Goal: Task Accomplishment & Management: Complete application form

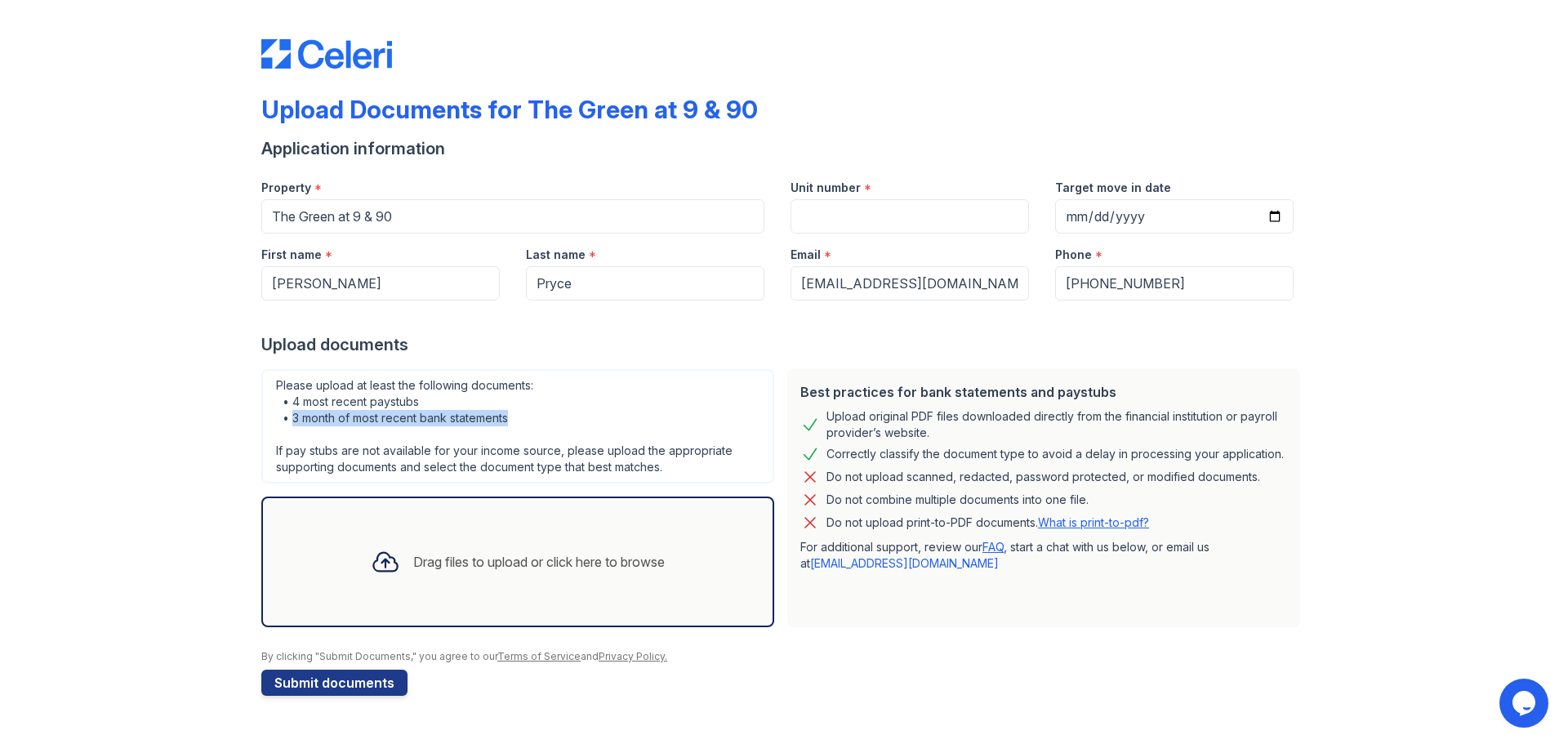
drag, startPoint x: 291, startPoint y: 418, endPoint x: 522, endPoint y: 418, distance: 231.0
click at [522, 418] on div "Please upload at least the following documents: • 4 most recent paystubs • 3 mo…" at bounding box center [518, 426] width 513 height 114
copy div "3 month of most recent bank statements"
click at [997, 552] on link "FAQ" at bounding box center [993, 547] width 22 height 14
drag, startPoint x: 1002, startPoint y: 479, endPoint x: 971, endPoint y: 475, distance: 31.3
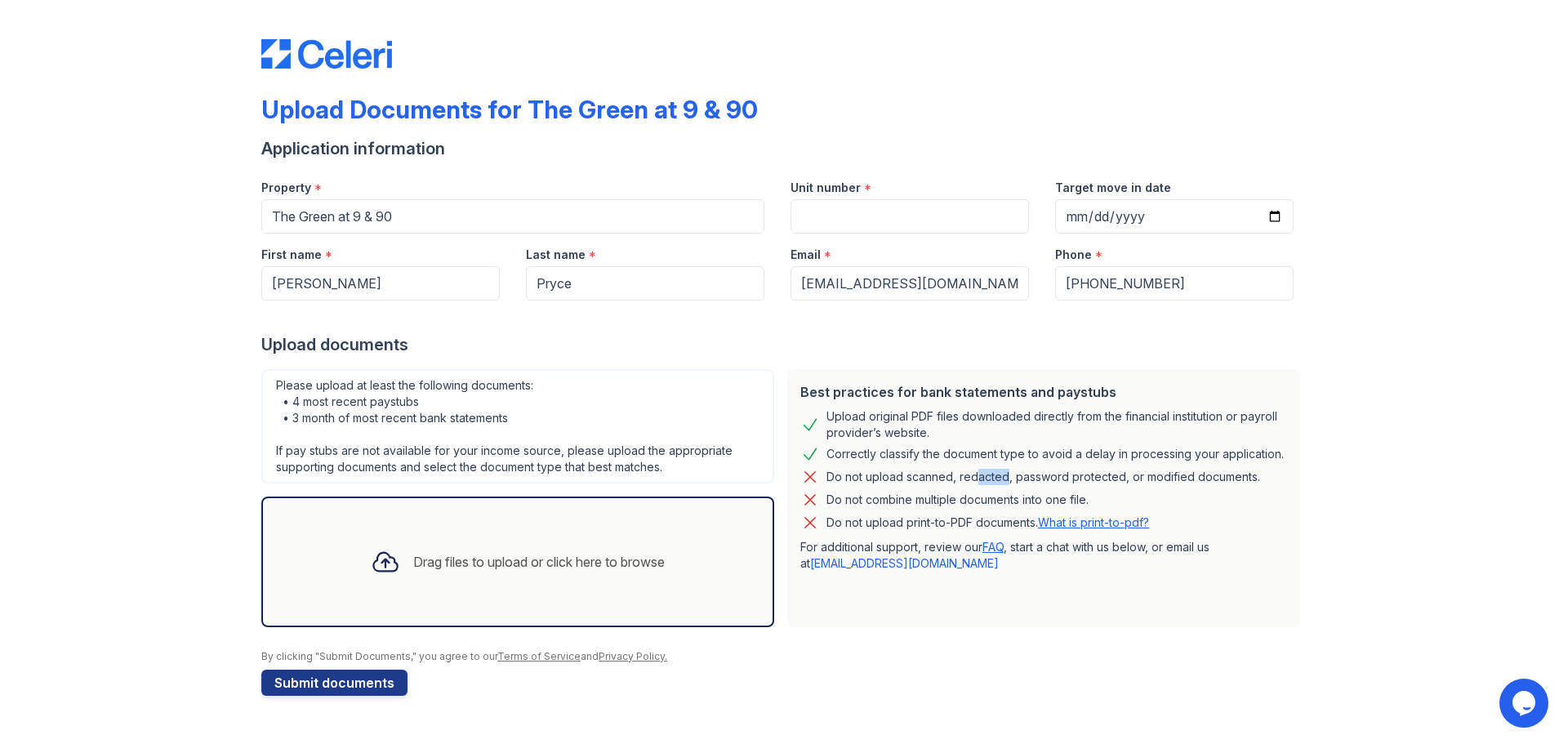
click at [971, 475] on div "Do not upload scanned, redacted, password protected, or modified documents." at bounding box center [1043, 477] width 434 height 20
drag, startPoint x: 962, startPoint y: 477, endPoint x: 1008, endPoint y: 479, distance: 46.0
click at [1008, 479] on div "Do not upload scanned, redacted, password protected, or modified documents." at bounding box center [1043, 477] width 434 height 20
click at [985, 475] on div "Do not upload scanned, redacted, password protected, or modified documents." at bounding box center [1043, 477] width 434 height 20
click at [1006, 479] on div "Do not upload scanned, redacted, password protected, or modified documents." at bounding box center [1043, 477] width 434 height 20
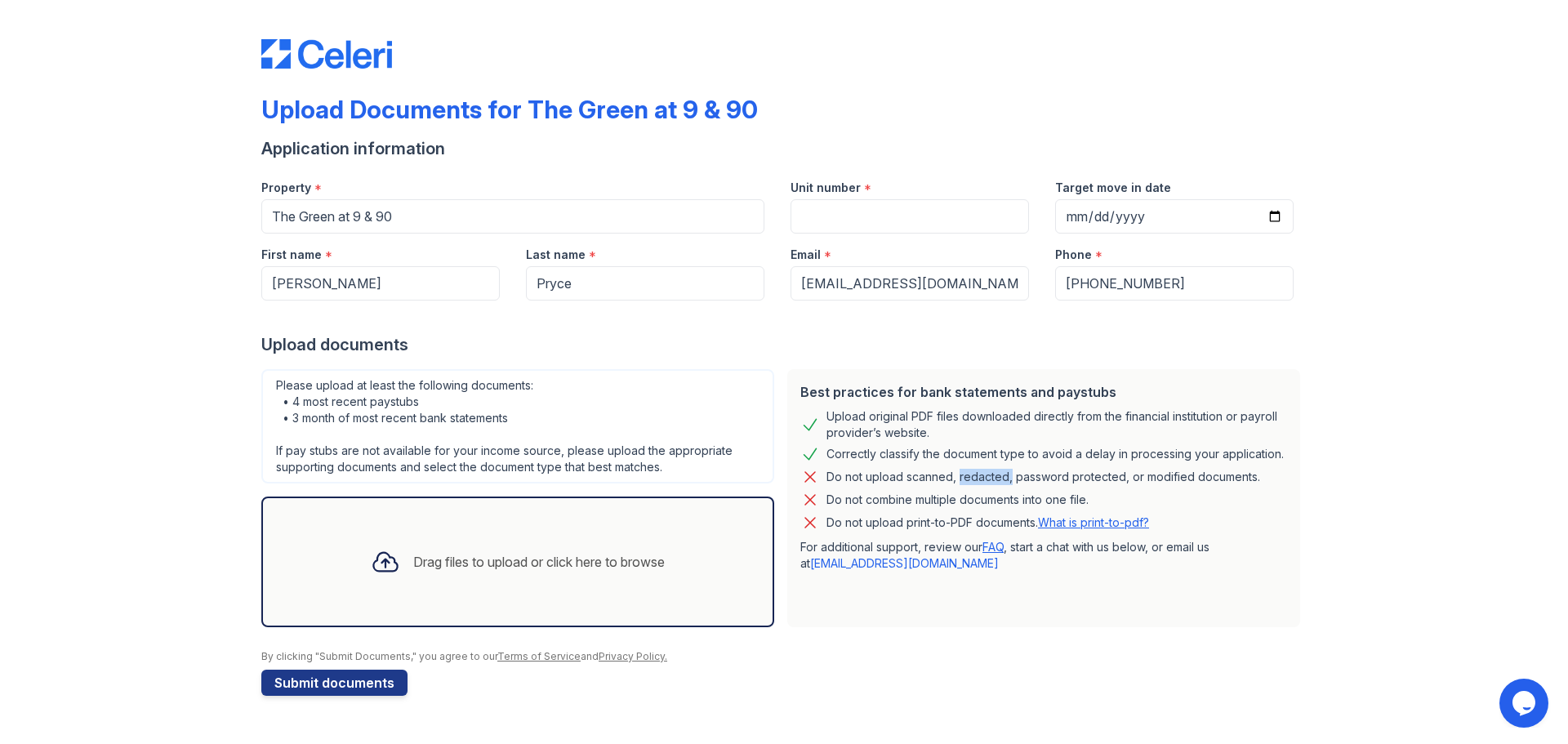
drag, startPoint x: 1007, startPoint y: 471, endPoint x: 957, endPoint y: 480, distance: 50.8
click at [957, 480] on div "Do not upload scanned, redacted, password protected, or modified documents." at bounding box center [1043, 477] width 434 height 20
click at [614, 576] on div "Drag files to upload or click here to browse" at bounding box center [518, 562] width 320 height 56
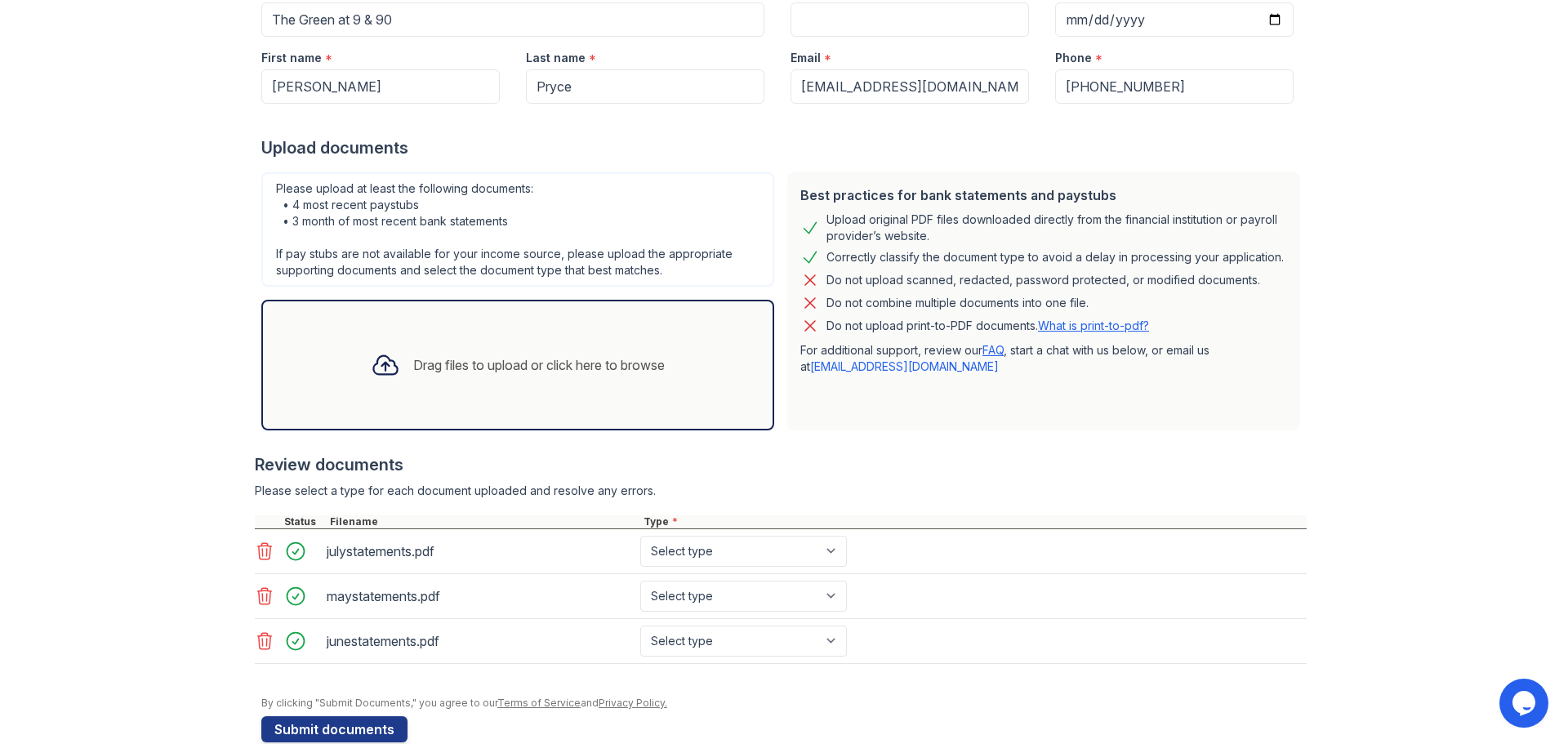
scroll to position [228, 0]
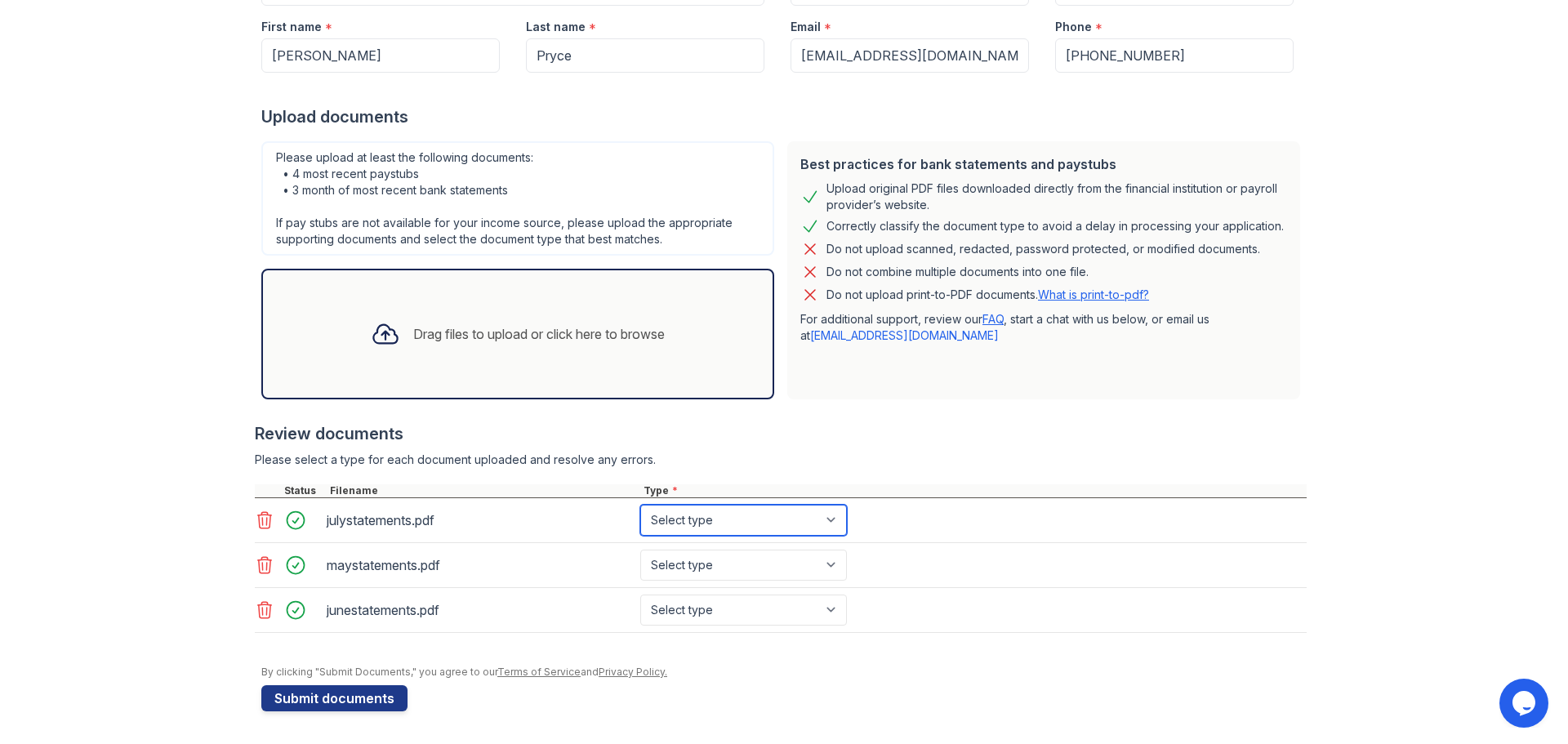
click at [706, 524] on select "Select type Paystub Bank Statement Offer Letter Tax Documents Benefit Award Let…" at bounding box center [743, 519] width 207 height 31
select select "bank_statement"
click at [640, 504] on select "Select type Paystub Bank Statement Offer Letter Tax Documents Benefit Award Let…" at bounding box center [743, 519] width 207 height 31
click at [732, 571] on select "Select type Paystub Bank Statement Offer Letter Tax Documents Benefit Award Let…" at bounding box center [743, 564] width 207 height 31
select select "bank_statement"
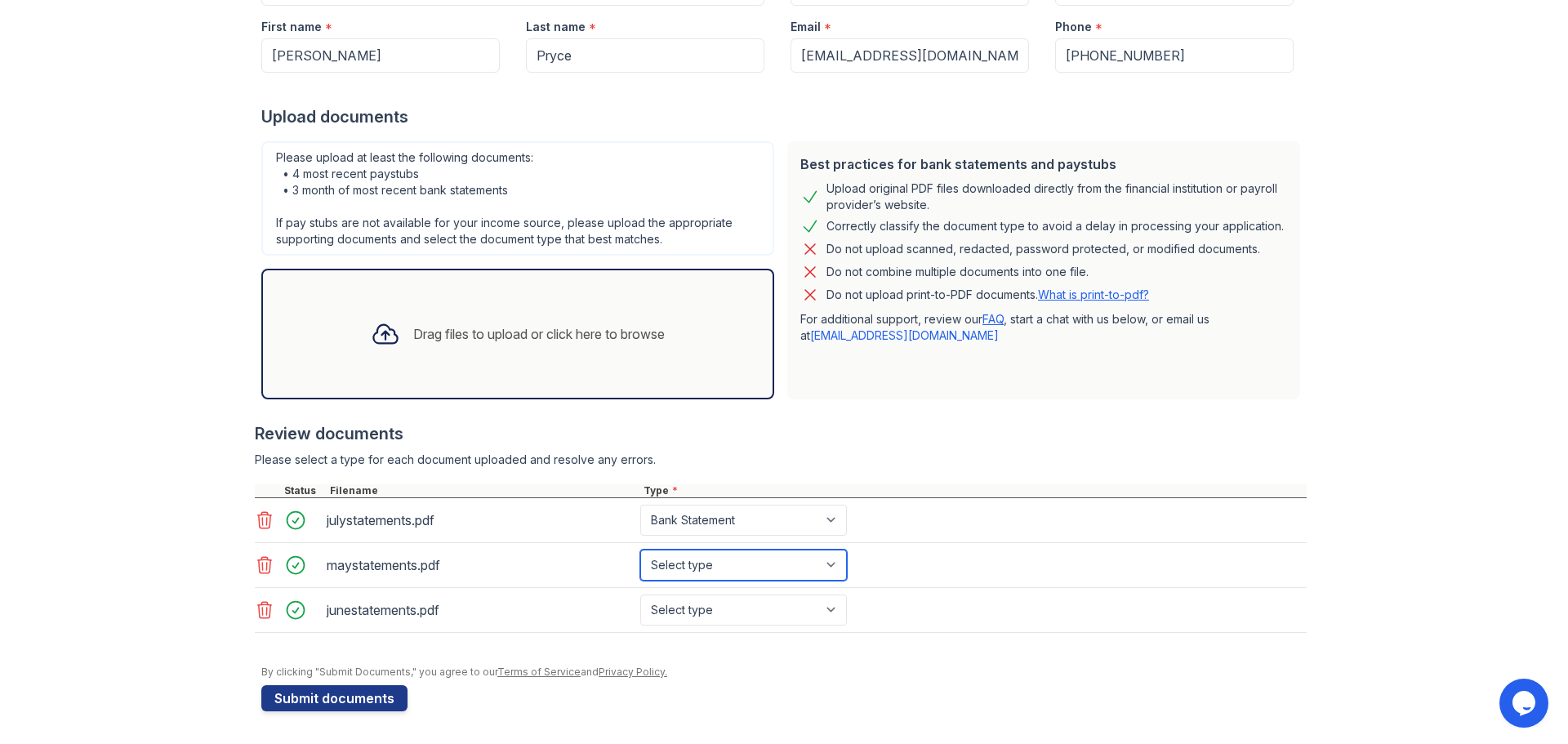
click at [640, 549] on select "Select type Paystub Bank Statement Offer Letter Tax Documents Benefit Award Let…" at bounding box center [743, 564] width 207 height 31
click at [715, 615] on select "Select type Paystub Bank Statement Offer Letter Tax Documents Benefit Award Let…" at bounding box center [743, 610] width 207 height 31
select select "bank_statement"
click at [640, 595] on select "Select type Paystub Bank Statement Offer Letter Tax Documents Benefit Award Let…" at bounding box center [743, 610] width 207 height 31
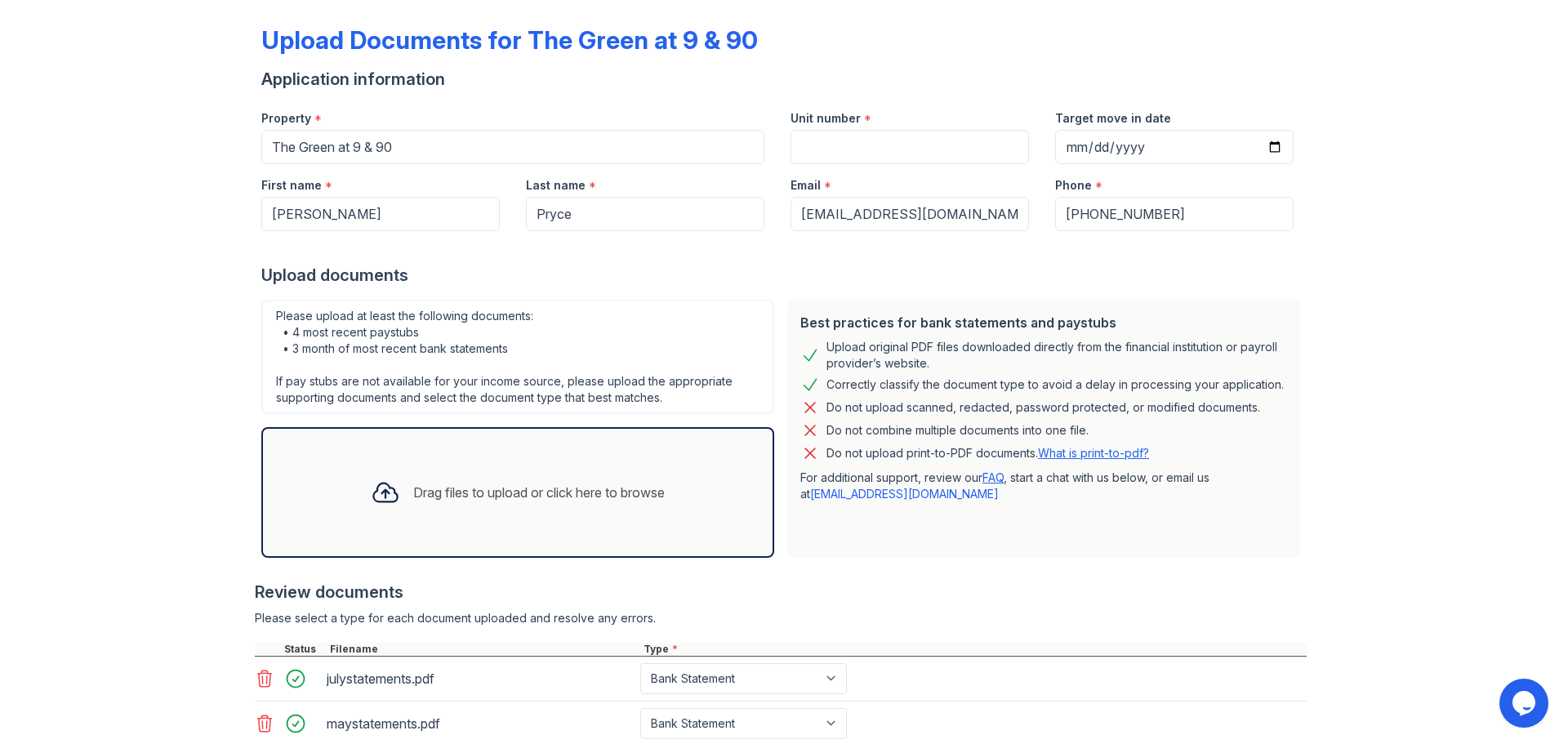
scroll to position [0, 0]
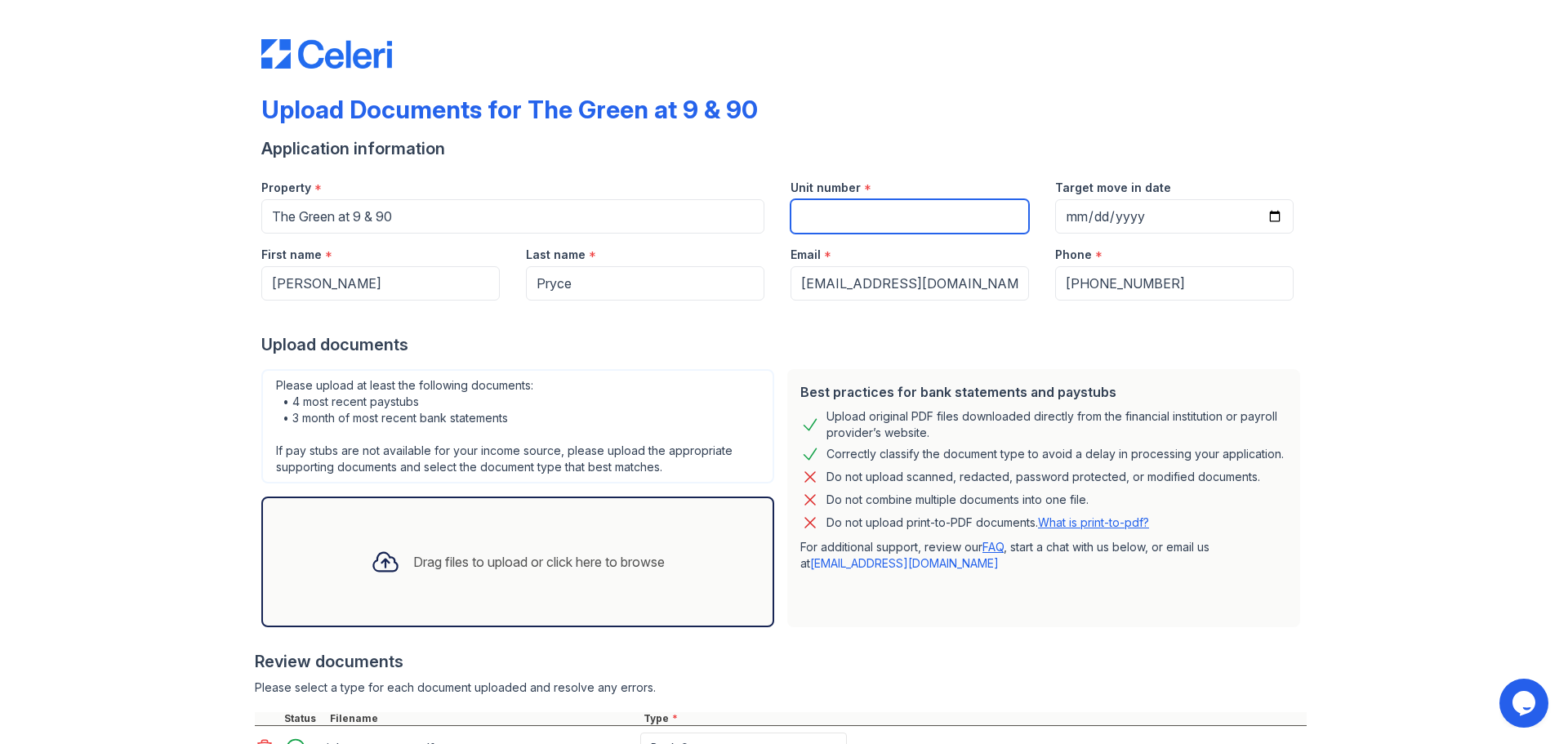
click at [893, 216] on input "Unit number" at bounding box center [909, 216] width 238 height 34
paste input "#D406"
type input "#D406"
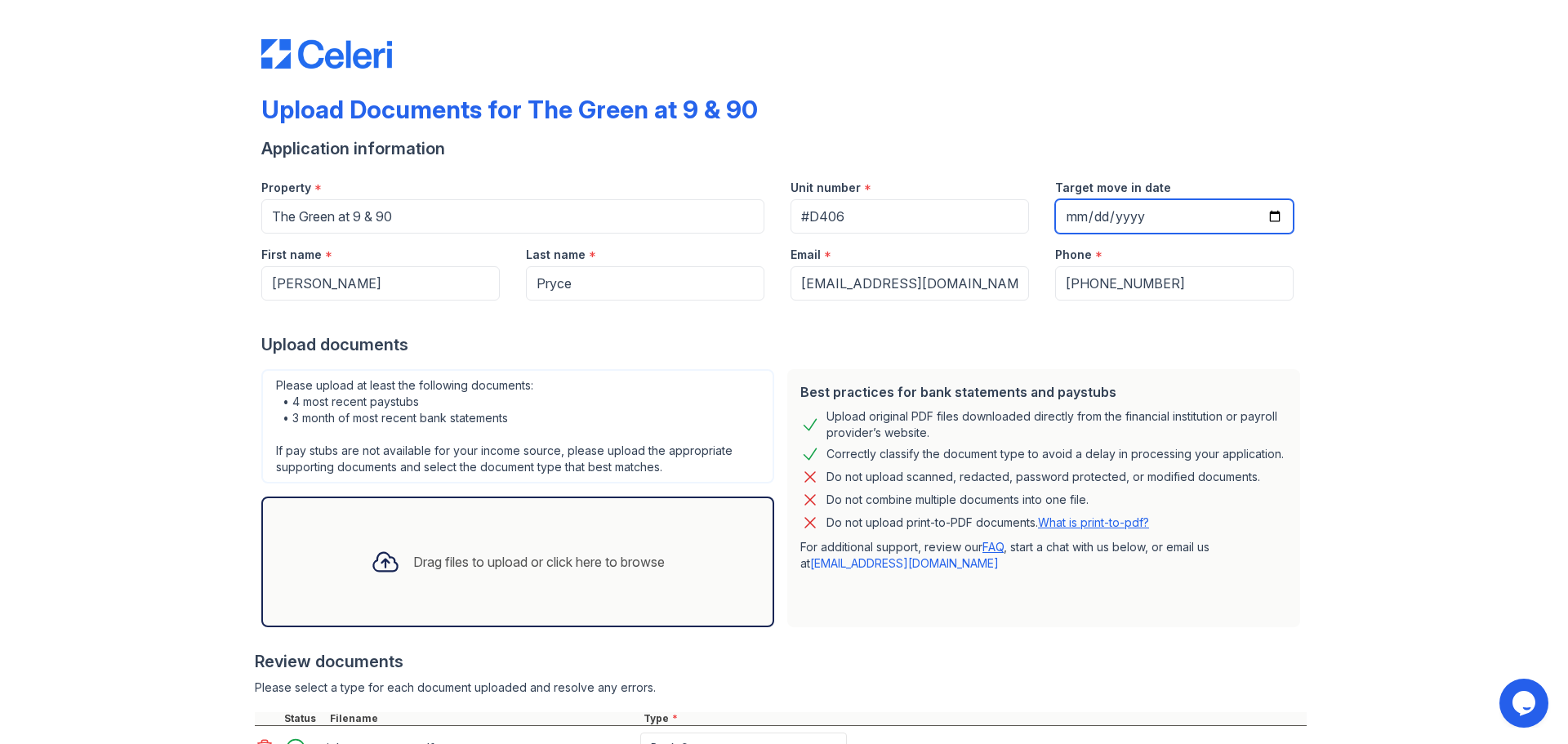
click at [1077, 220] on input "Target move in date" at bounding box center [1174, 216] width 238 height 34
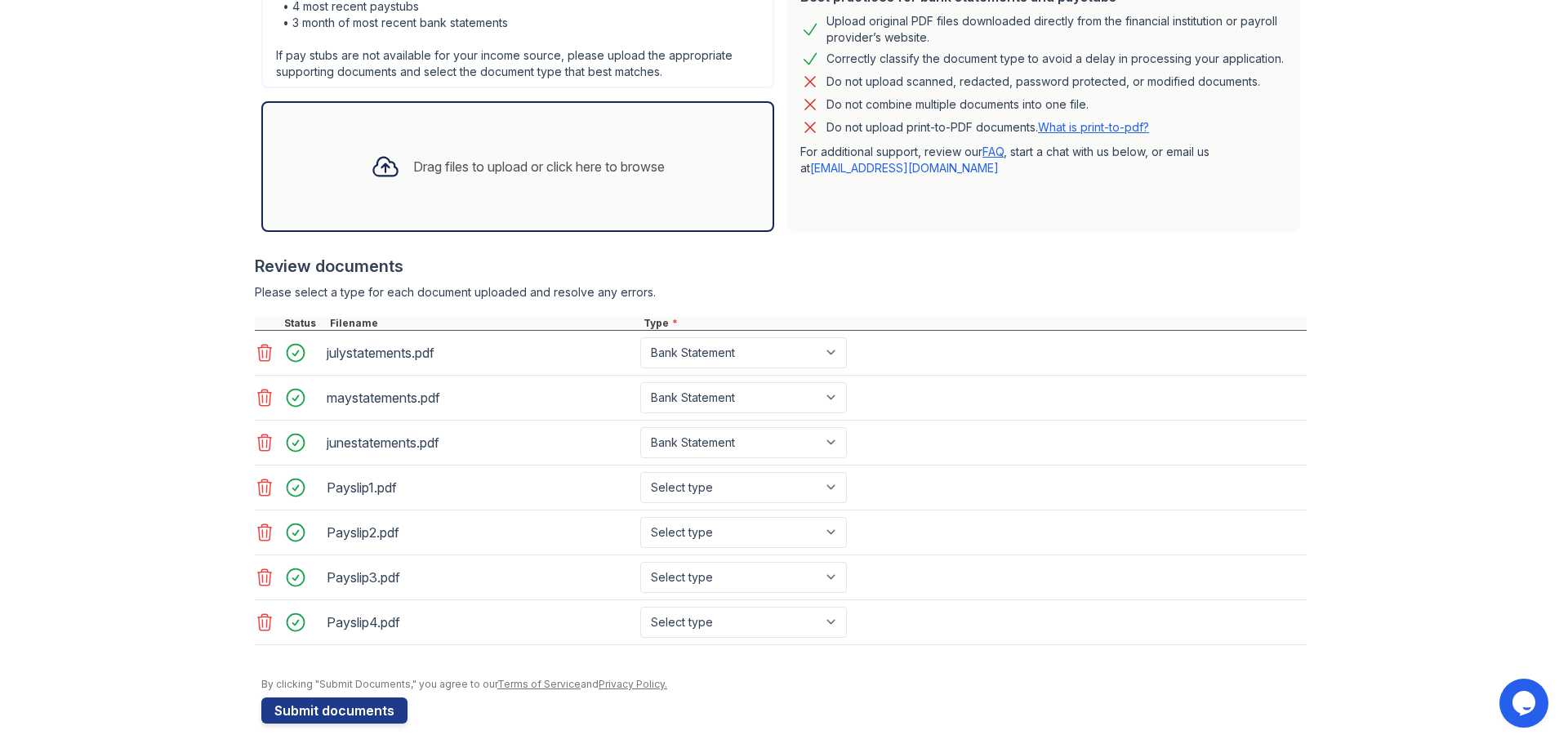
scroll to position [407, 0]
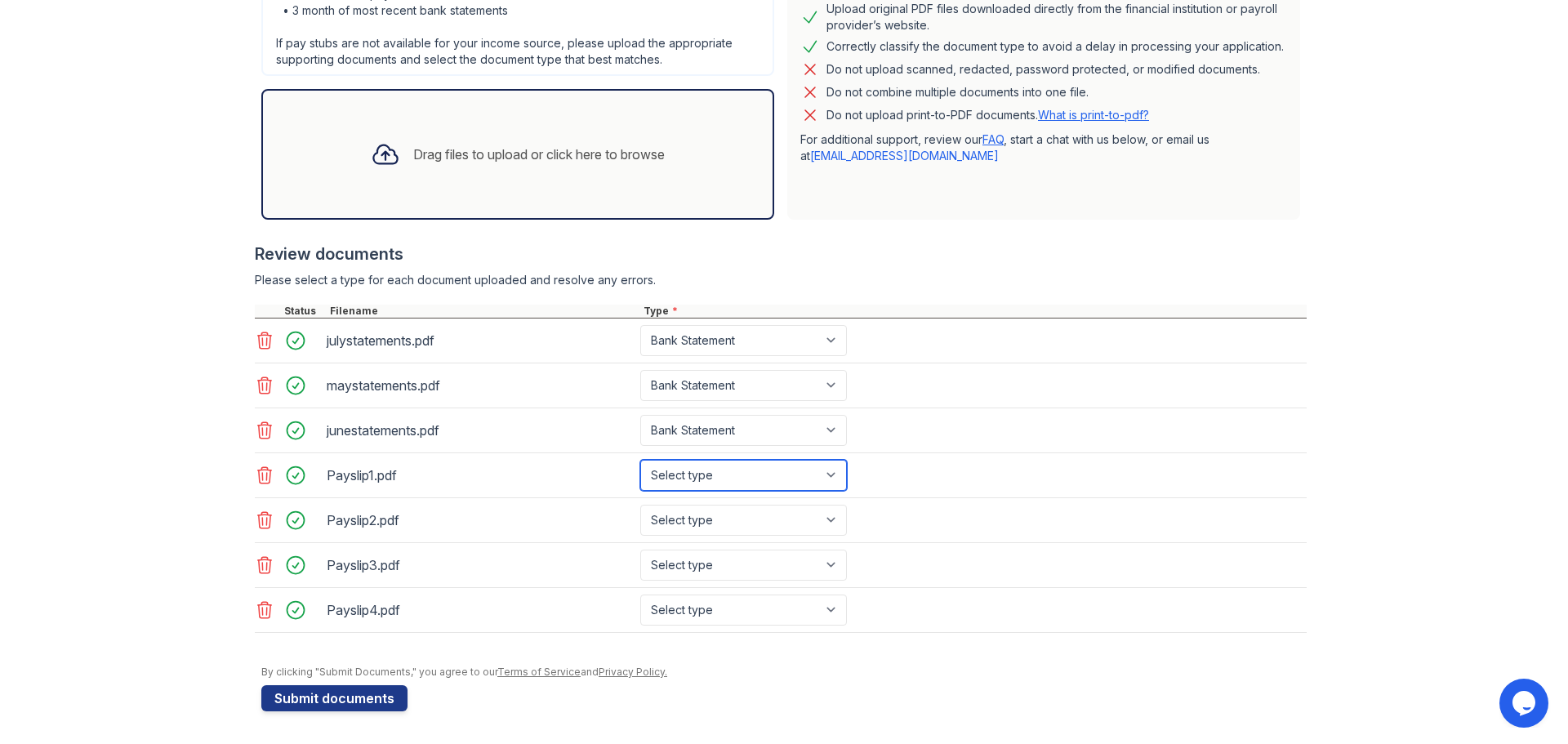
click at [730, 469] on select "Select type Paystub Bank Statement Offer Letter Tax Documents Benefit Award Let…" at bounding box center [743, 474] width 207 height 31
select select "paystub"
click at [640, 460] on select "Select type Paystub Bank Statement Offer Letter Tax Documents Benefit Award Let…" at bounding box center [743, 474] width 207 height 31
click at [730, 523] on select "Select type Paystub Bank Statement Offer Letter Tax Documents Benefit Award Let…" at bounding box center [743, 519] width 207 height 31
select select "paystub"
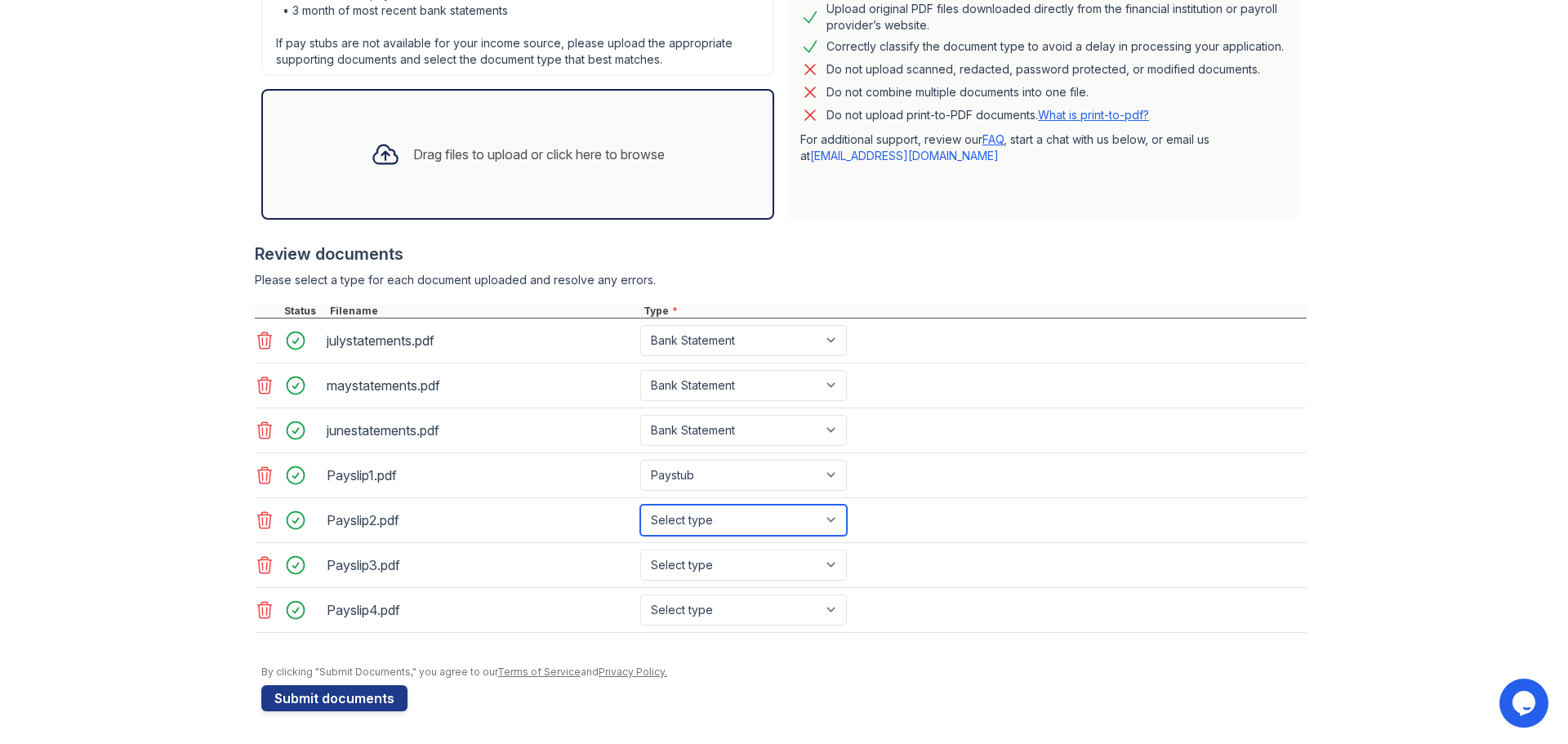
click at [640, 504] on select "Select type Paystub Bank Statement Offer Letter Tax Documents Benefit Award Let…" at bounding box center [743, 519] width 207 height 31
click at [736, 560] on select "Select type Paystub Bank Statement Offer Letter Tax Documents Benefit Award Let…" at bounding box center [743, 564] width 207 height 31
select select "paystub"
click at [640, 549] on select "Select type Paystub Bank Statement Offer Letter Tax Documents Benefit Award Let…" at bounding box center [743, 564] width 207 height 31
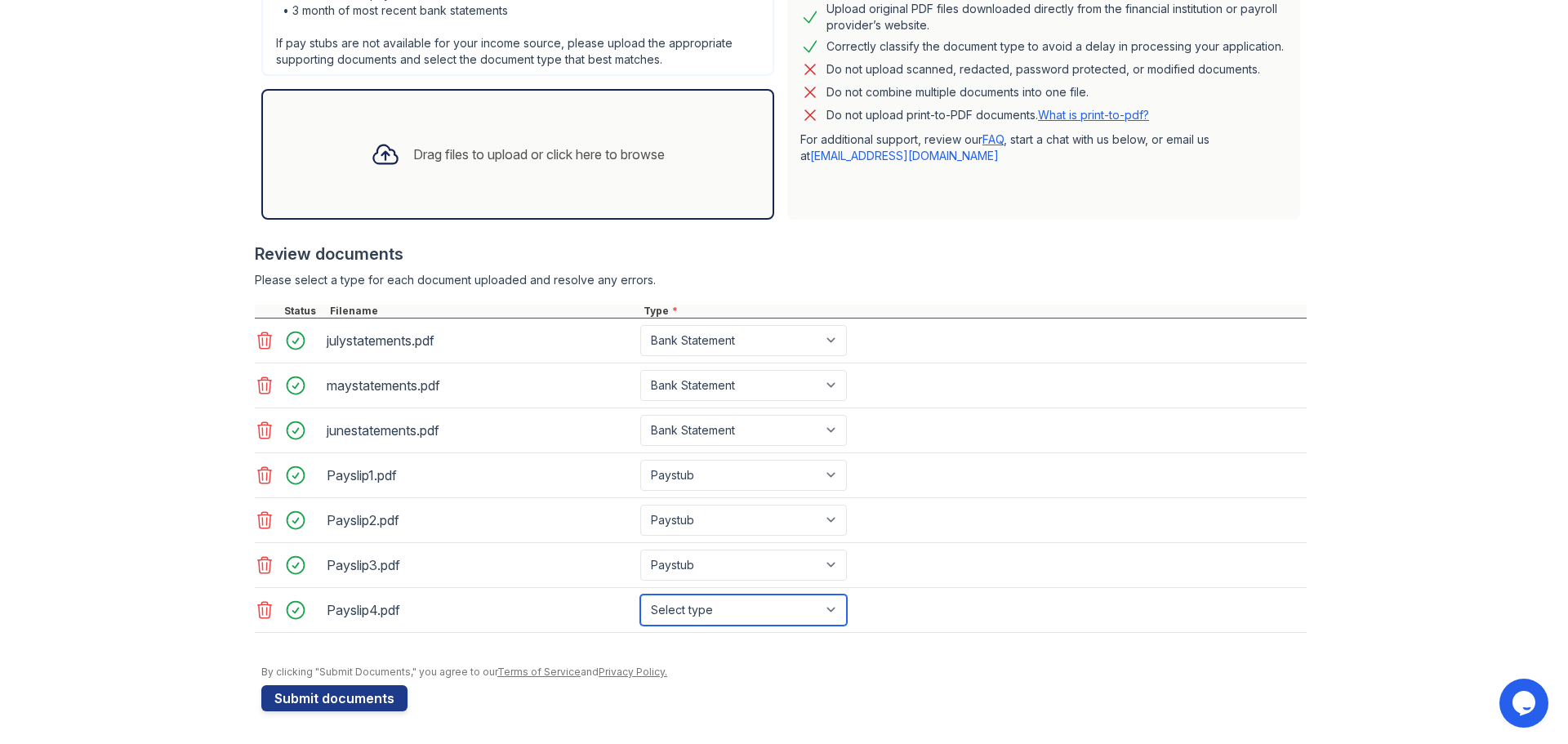
click at [727, 608] on select "Select type Paystub Bank Statement Offer Letter Tax Documents Benefit Award Let…" at bounding box center [743, 610] width 207 height 31
select select "paystub"
click at [640, 595] on select "Select type Paystub Bank Statement Offer Letter Tax Documents Benefit Award Let…" at bounding box center [743, 610] width 207 height 31
click at [368, 697] on button "Submit documents" at bounding box center [334, 698] width 146 height 26
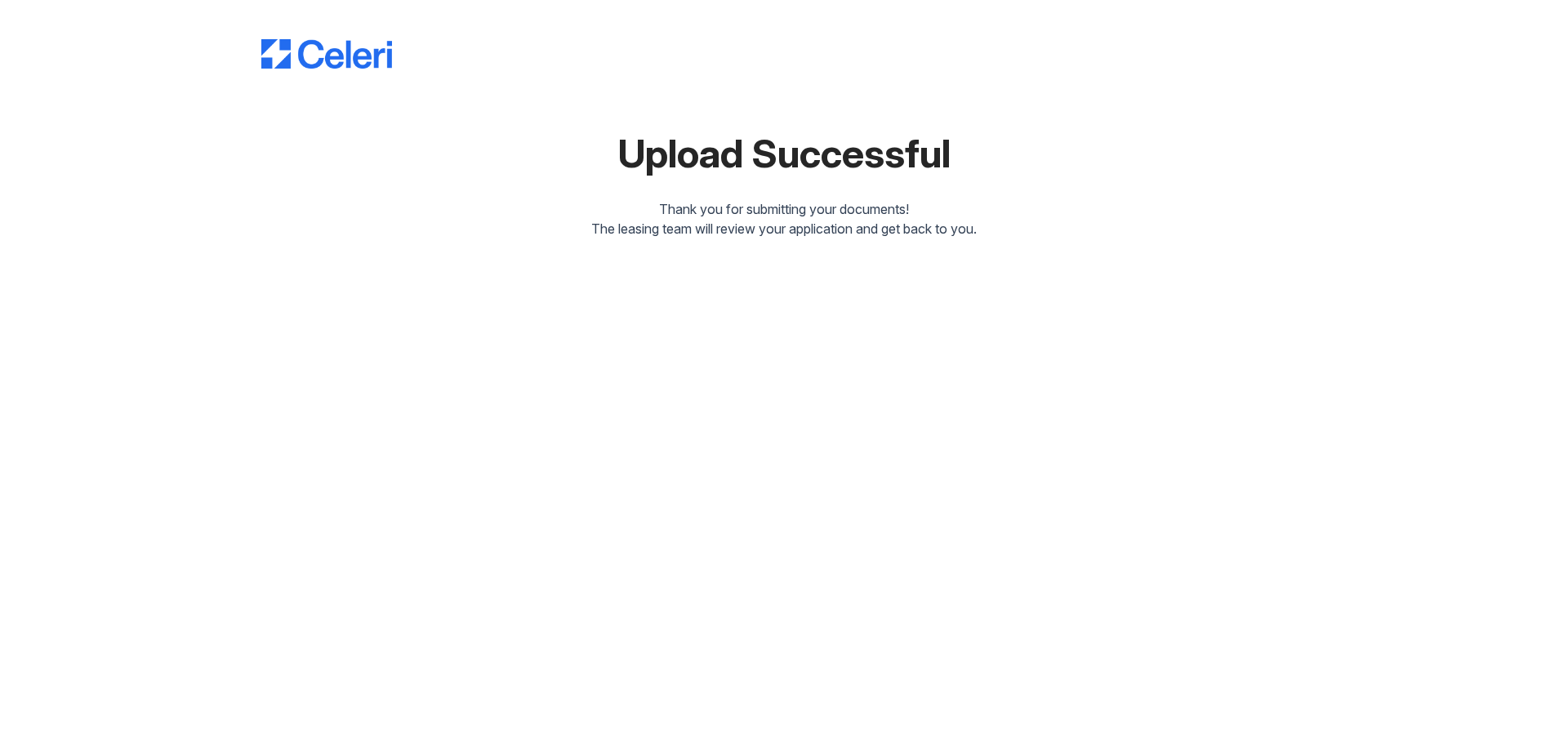
click at [736, 291] on div "Upload Successful Thank you for submitting your documents! The leasing team wil…" at bounding box center [784, 372] width 1568 height 744
